Goal: Transaction & Acquisition: Purchase product/service

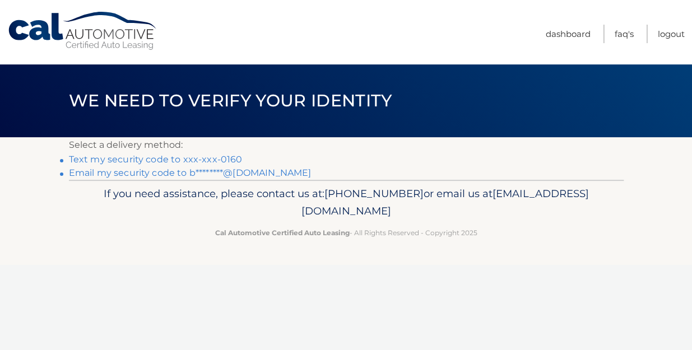
click at [221, 156] on link "Text my security code to xxx-xxx-0160" at bounding box center [156, 159] width 174 height 11
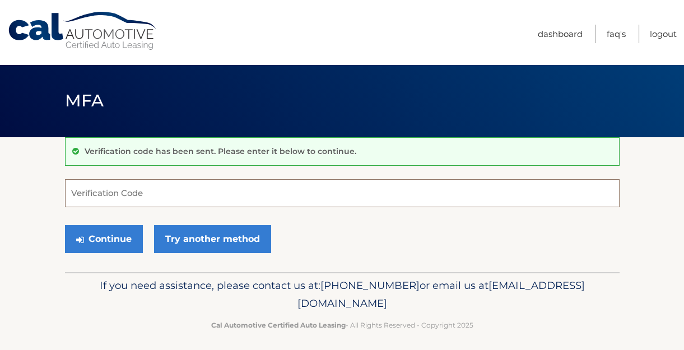
click at [202, 194] on input "Verification Code" at bounding box center [342, 193] width 554 height 28
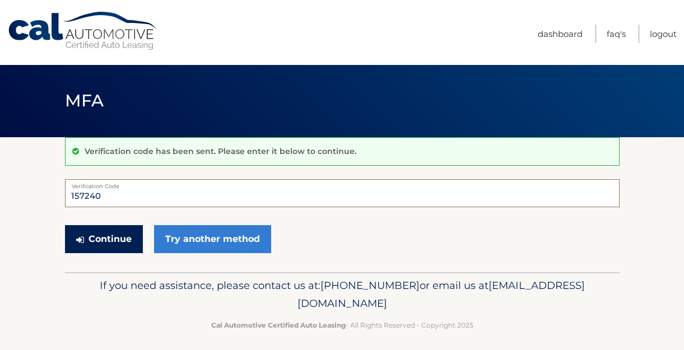
type input "157240"
click at [109, 241] on button "Continue" at bounding box center [104, 239] width 78 height 28
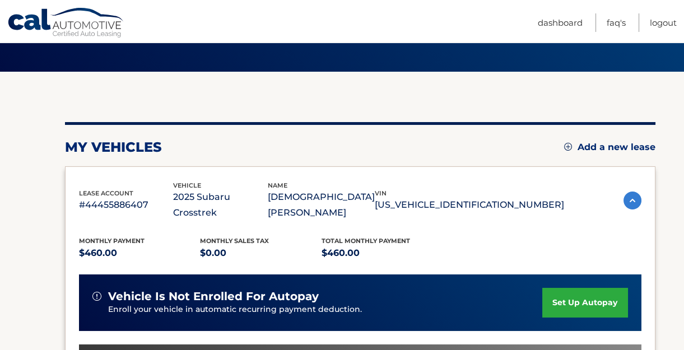
scroll to position [162, 0]
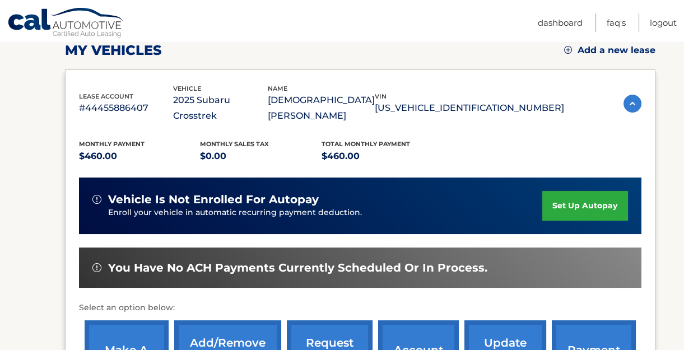
click at [120, 336] on link "make a payment" at bounding box center [127, 356] width 84 height 73
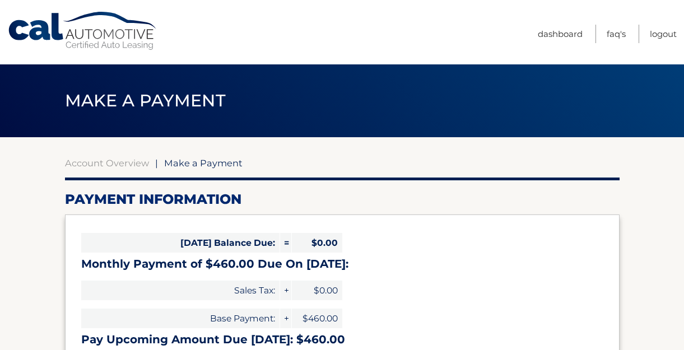
select select "YmVmMjMwYmYtN2QwOC00ODliLTg0YTYtOTU4YmYzODViZGRj"
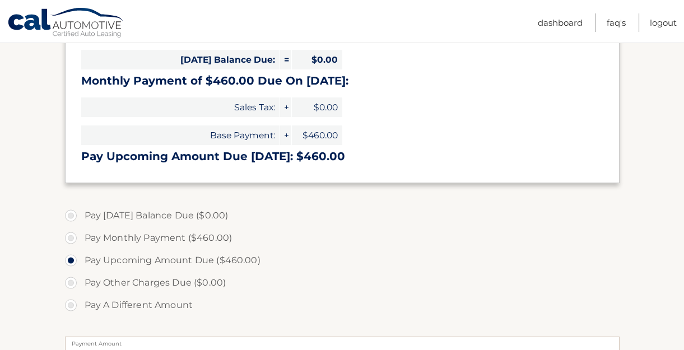
scroll to position [203, 0]
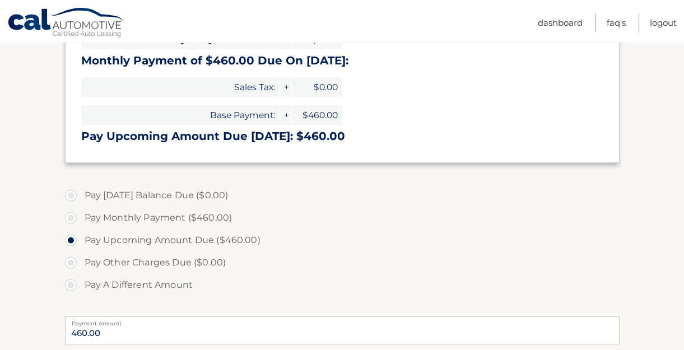
click at [73, 213] on label "Pay Monthly Payment ($460.00)" at bounding box center [342, 218] width 554 height 22
click at [73, 213] on input "Pay Monthly Payment ($460.00)" at bounding box center [74, 216] width 11 height 18
radio input "true"
click at [69, 229] on input "Pay Upcoming Amount Due ($460.00)" at bounding box center [74, 238] width 11 height 18
radio input "true"
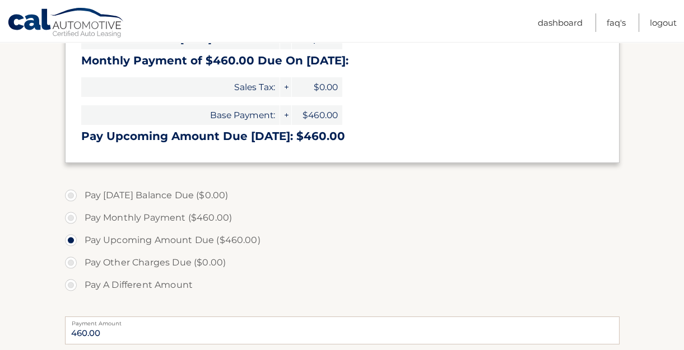
click at [69, 274] on input "Pay A Different Amount" at bounding box center [74, 283] width 11 height 18
radio input "true"
type input "2"
click at [68, 238] on label "Pay Upcoming Amount Due ($460.00)" at bounding box center [342, 240] width 554 height 22
click at [69, 238] on input "Pay Upcoming Amount Due ($460.00)" at bounding box center [74, 238] width 11 height 18
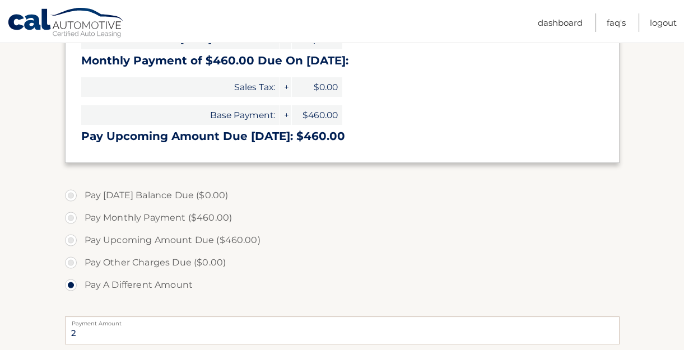
radio input "true"
type input "460.00"
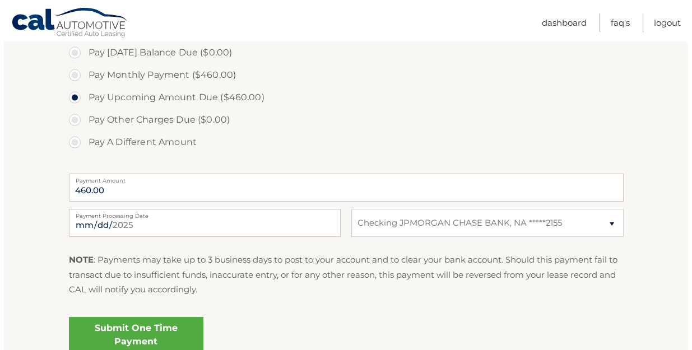
scroll to position [366, 0]
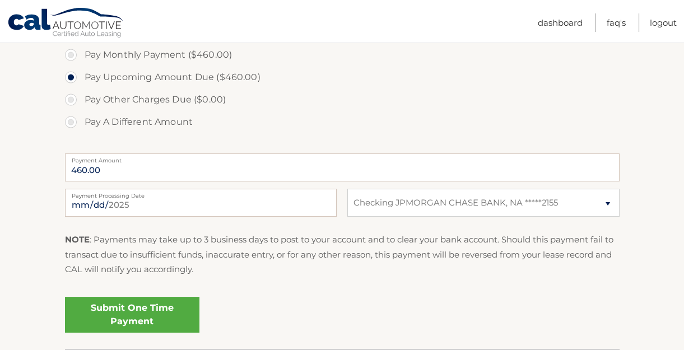
click at [144, 309] on link "Submit One Time Payment" at bounding box center [132, 315] width 134 height 36
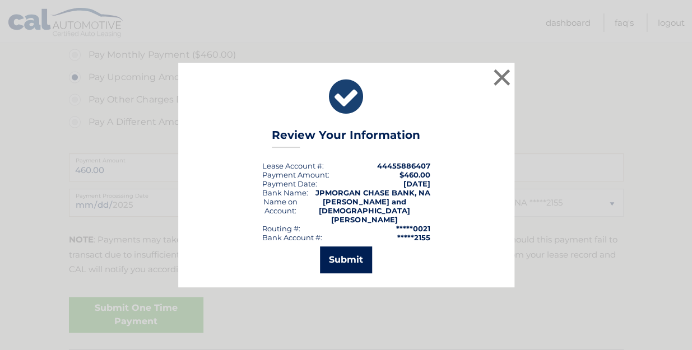
click at [355, 246] on button "Submit" at bounding box center [346, 259] width 52 height 27
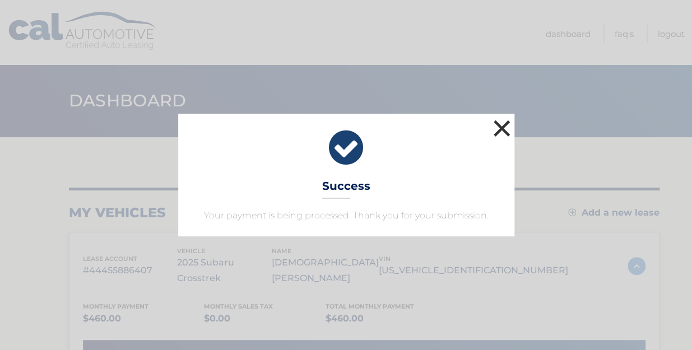
click at [507, 125] on button "×" at bounding box center [502, 128] width 22 height 22
